Goal: Task Accomplishment & Management: Manage account settings

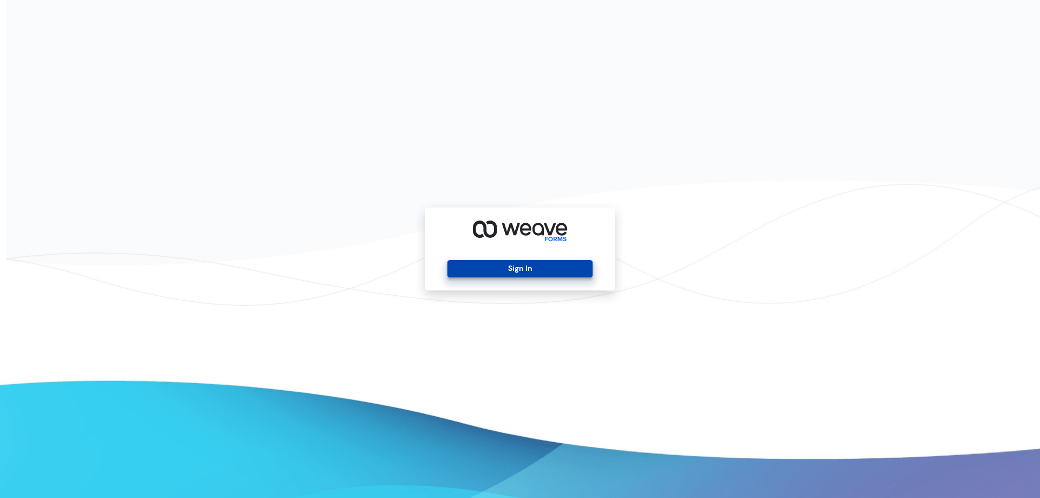
click at [565, 265] on button "Sign In" at bounding box center [520, 268] width 145 height 17
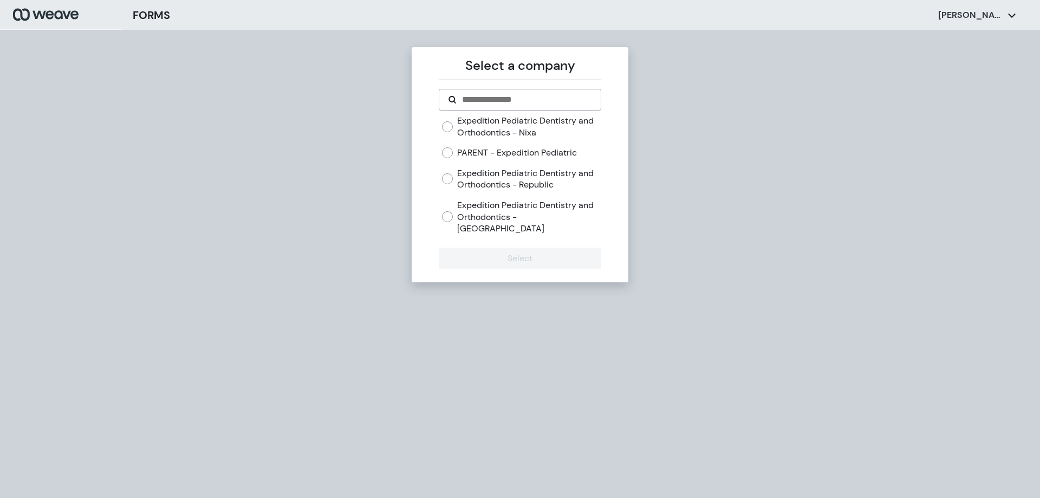
click at [558, 215] on label "Expedition Pediatric Dentistry and Orthodontics - [GEOGRAPHIC_DATA]" at bounding box center [529, 216] width 144 height 35
click at [551, 258] on div "Select a company Expedition Pediatric Dentistry and Orthodontics - Nixa PARENT …" at bounding box center [520, 164] width 217 height 235
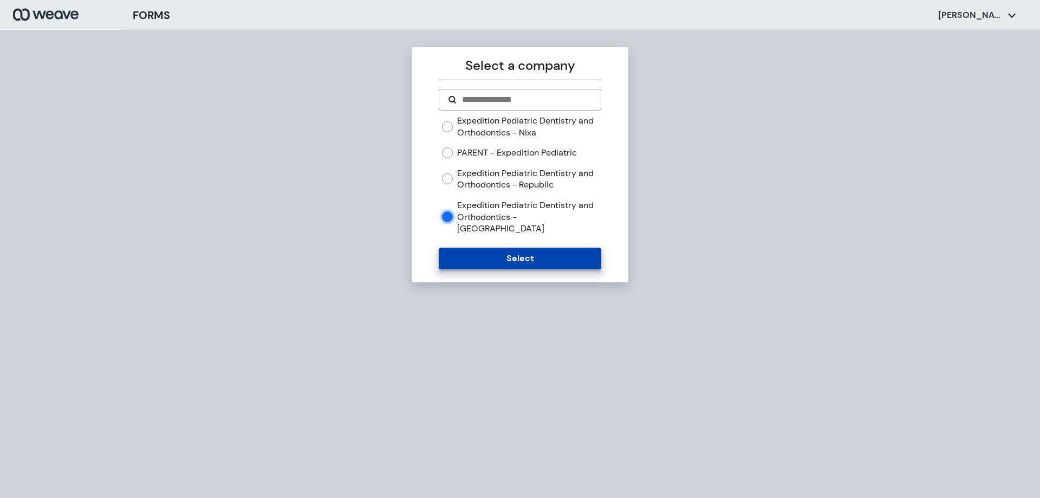
click at [550, 255] on button "Select" at bounding box center [520, 259] width 162 height 22
